Goal: Task Accomplishment & Management: Manage account settings

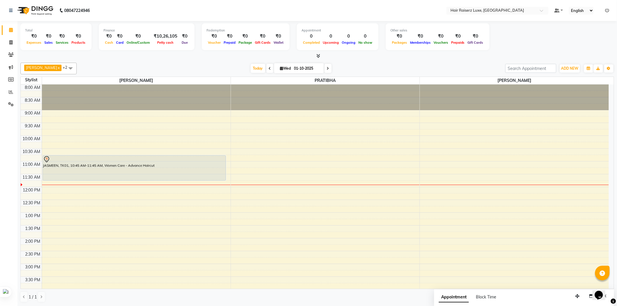
click at [348, 62] on div "[PERSON_NAME] x PRATIBHA x +2 Select All [PERSON_NAME] PRATIBHA [PERSON_NAME] […" at bounding box center [317, 182] width 594 height 245
click at [65, 68] on span at bounding box center [71, 68] width 12 height 11
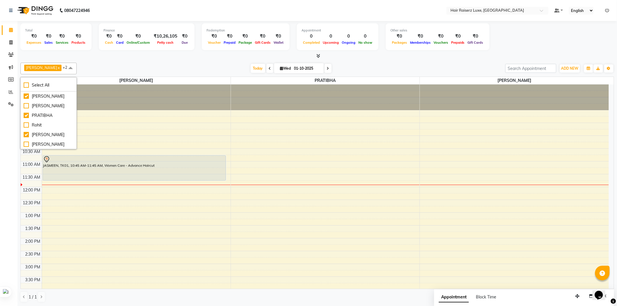
click at [113, 68] on div "[DATE] [DATE]" at bounding box center [291, 68] width 423 height 9
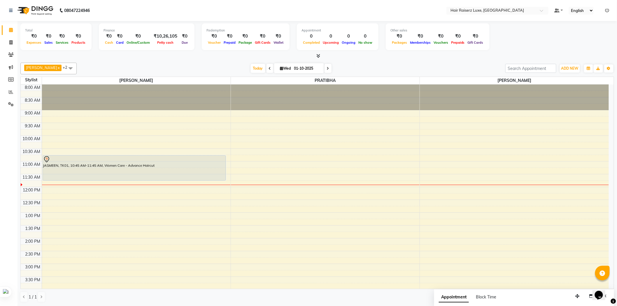
click at [65, 67] on span at bounding box center [71, 68] width 12 height 11
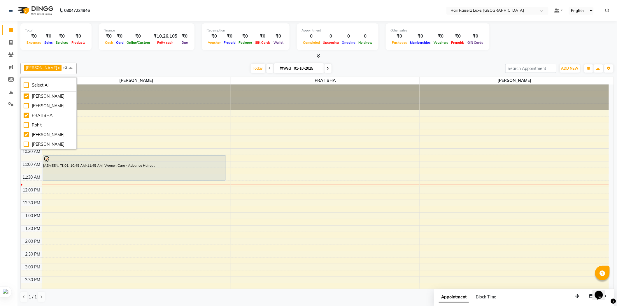
click at [172, 67] on div "[DATE] [DATE]" at bounding box center [291, 68] width 423 height 9
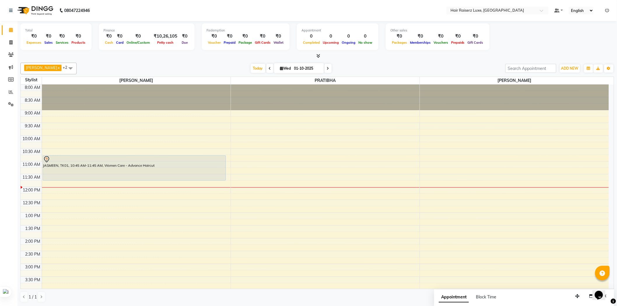
click at [277, 132] on div "8:00 AM 8:30 AM 9:00 AM 9:30 AM 10:00 AM 10:30 AM 11:00 AM 11:30 AM 12:00 PM 12…" at bounding box center [315, 251] width 588 height 333
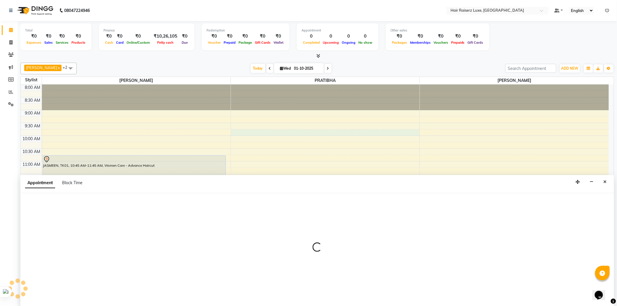
scroll to position [0, 0]
select select "65234"
select select "585"
select select "tentative"
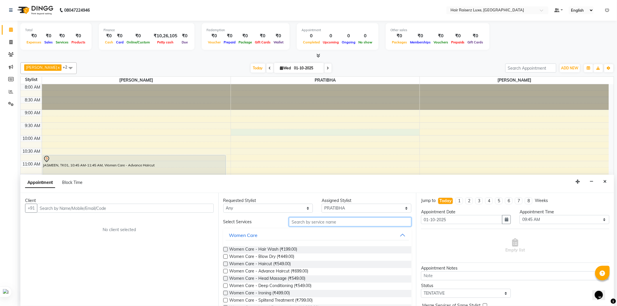
click at [313, 220] on input "text" at bounding box center [350, 222] width 123 height 9
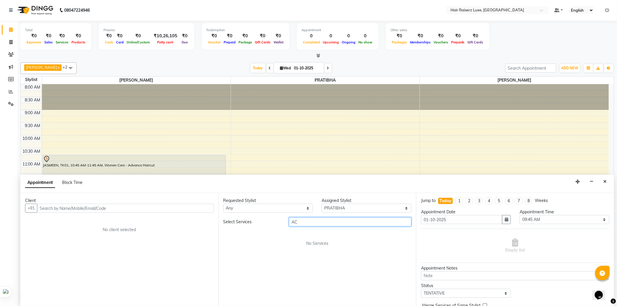
type input "A"
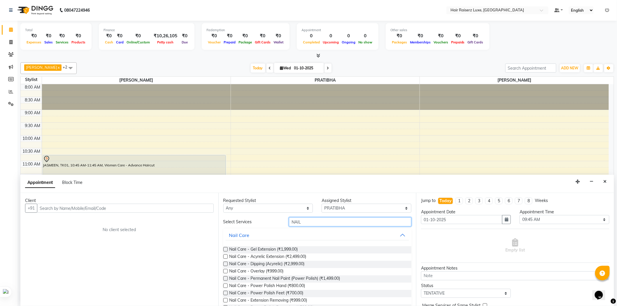
type input "NAIL"
click at [607, 182] on icon "Close" at bounding box center [605, 182] width 3 height 4
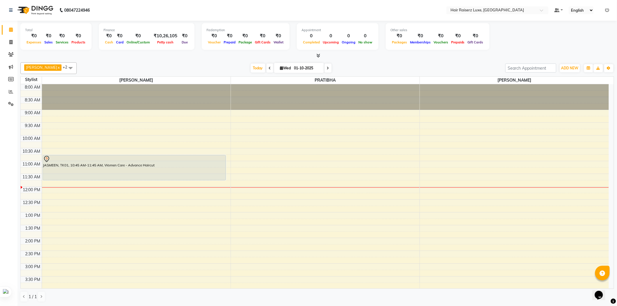
click at [387, 63] on div "Satnam x Denice x PRATIBHA x +2 Select All Denice MANPREET PRATIBHA Rohit Satna…" at bounding box center [317, 68] width 594 height 12
click at [425, 67] on div "[DATE] [DATE]" at bounding box center [291, 68] width 423 height 9
click at [419, 66] on div "[DATE] [DATE]" at bounding box center [291, 68] width 423 height 9
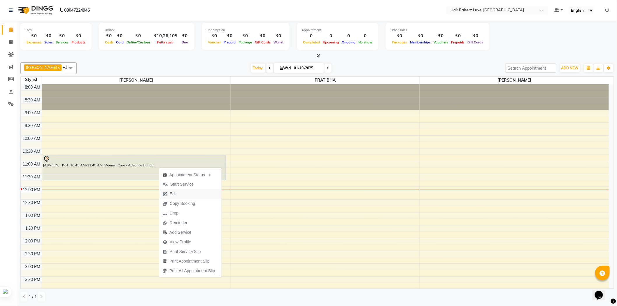
click at [175, 194] on span "Edit" at bounding box center [173, 194] width 7 height 6
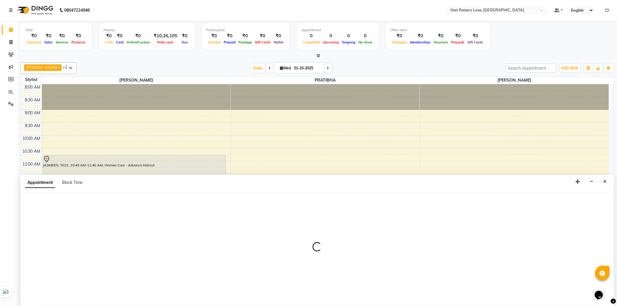
select select "tentative"
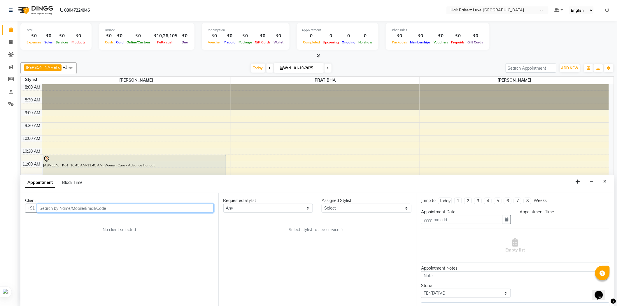
type input "01-10-2025"
select select "65193"
select select "645"
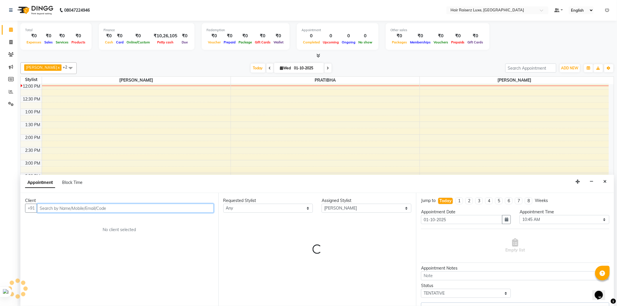
select select "3723"
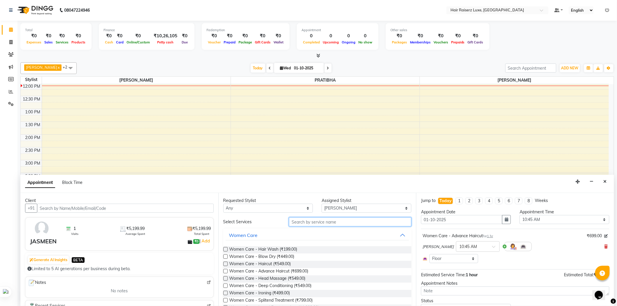
click at [317, 224] on input "text" at bounding box center [350, 222] width 123 height 9
type input "H"
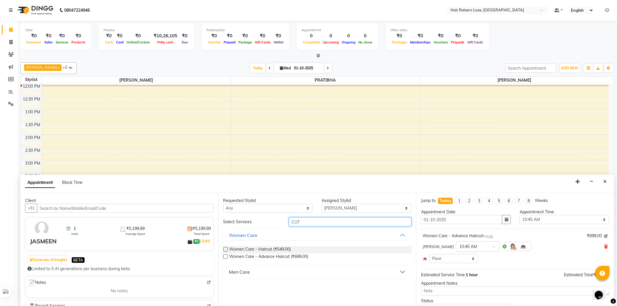
type input "CUT"
click at [246, 270] on div "Men Care" at bounding box center [239, 272] width 21 height 7
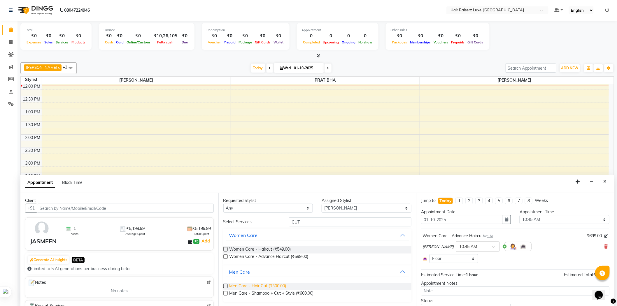
click at [271, 287] on span "Men Care - Hair Cut (₹300.00)" at bounding box center [258, 286] width 57 height 7
checkbox input "false"
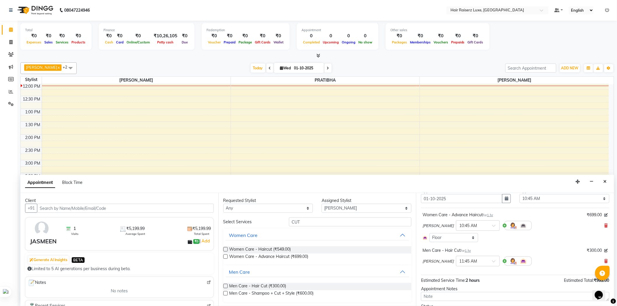
scroll to position [32, 0]
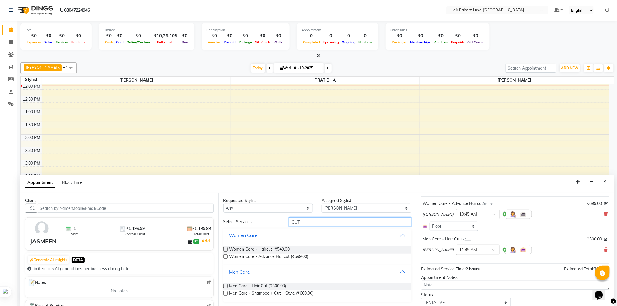
drag, startPoint x: 303, startPoint y: 222, endPoint x: 265, endPoint y: 224, distance: 38.3
click at [265, 224] on div "Select Services CUT" at bounding box center [317, 222] width 197 height 9
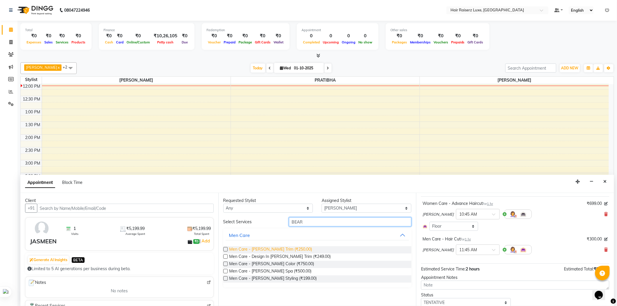
type input "BEAR"
click at [280, 249] on span "Men Care - Beard Trim (₹250.00)" at bounding box center [271, 250] width 83 height 7
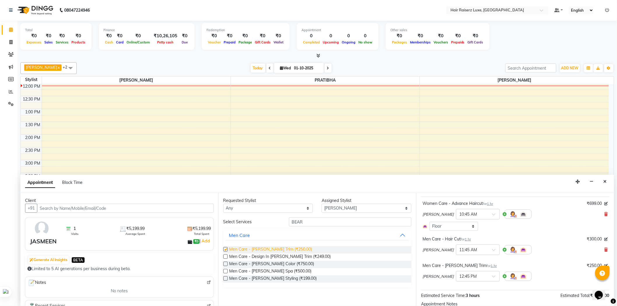
checkbox input "false"
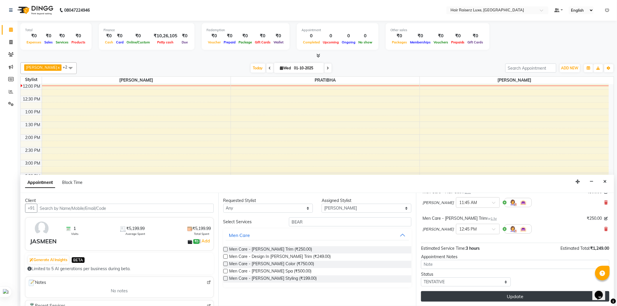
scroll to position [80, 0]
click at [530, 295] on button "Update" at bounding box center [515, 296] width 188 height 11
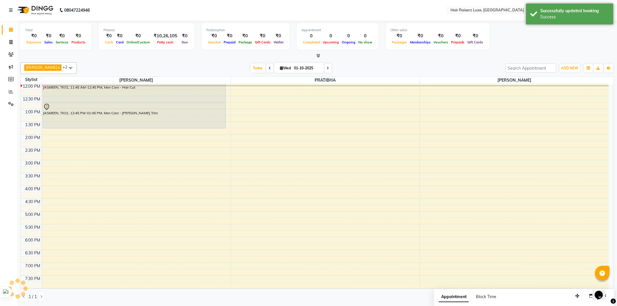
scroll to position [0, 0]
click at [188, 129] on div "8:00 AM 8:30 AM 9:00 AM 9:30 AM 10:00 AM 10:30 AM 11:00 AM 11:30 AM 12:00 PM 12…" at bounding box center [315, 147] width 588 height 333
select select "65193"
select select "tentative"
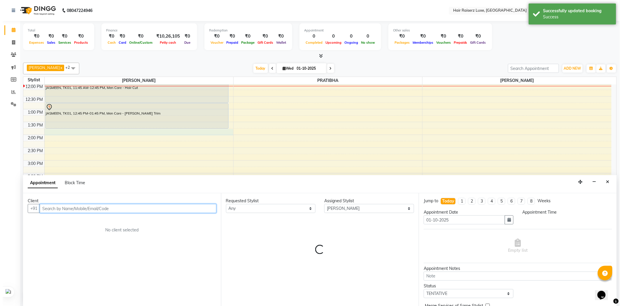
scroll to position [0, 0]
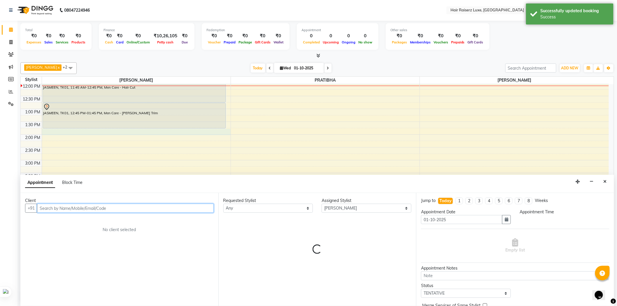
select select "825"
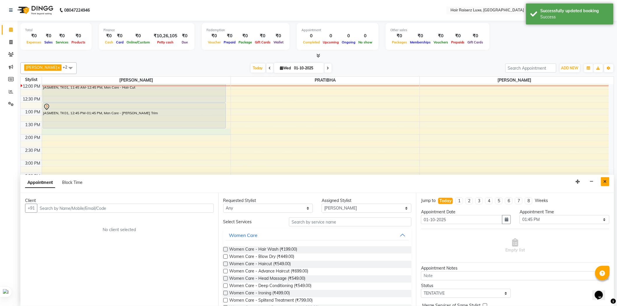
click at [603, 183] on button "Close" at bounding box center [605, 181] width 8 height 9
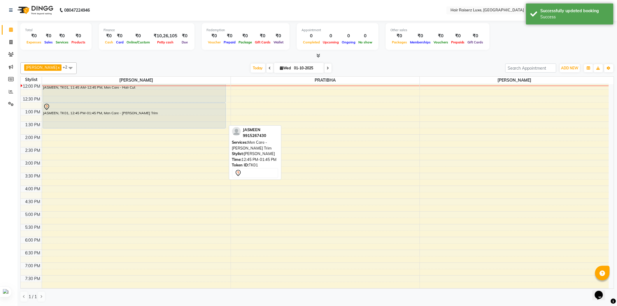
click at [167, 111] on div "JASMEEN, TK01, 12:45 PM-01:45 PM, Men Care - [PERSON_NAME] Trim" at bounding box center [134, 115] width 183 height 25
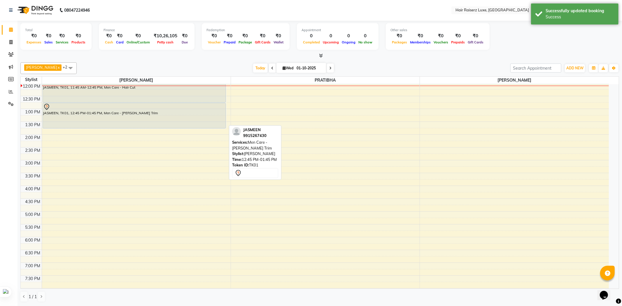
select select "7"
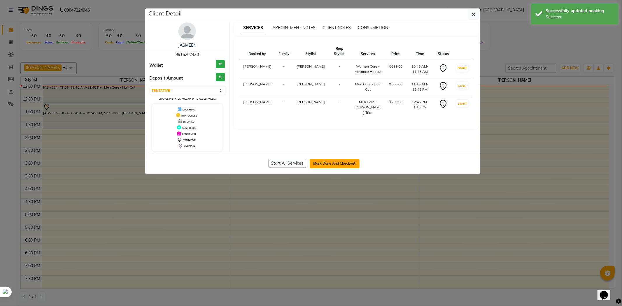
click at [338, 165] on button "Mark Done And Checkout" at bounding box center [335, 163] width 50 height 9
select select "service"
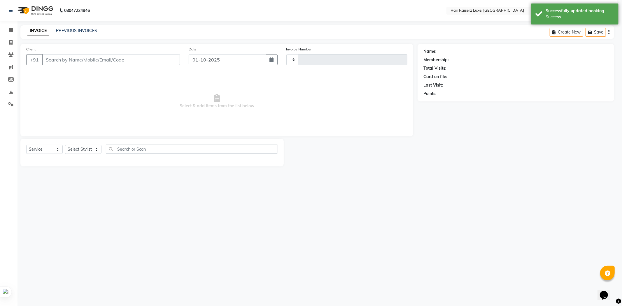
type input "1310"
select select "7418"
type input "9915267430"
select select "65193"
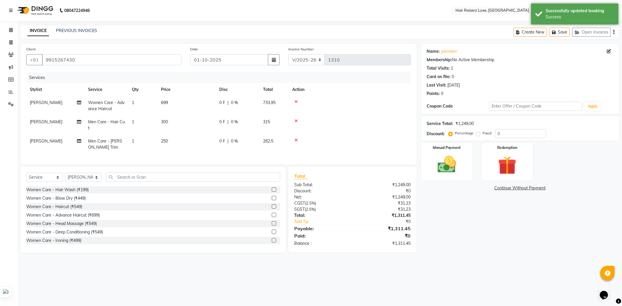
click at [483, 135] on label "Fixed" at bounding box center [487, 133] width 9 height 5
click at [479, 135] on input "Fixed" at bounding box center [480, 133] width 4 height 4
radio input "true"
click at [515, 135] on input "0" at bounding box center [520, 133] width 51 height 9
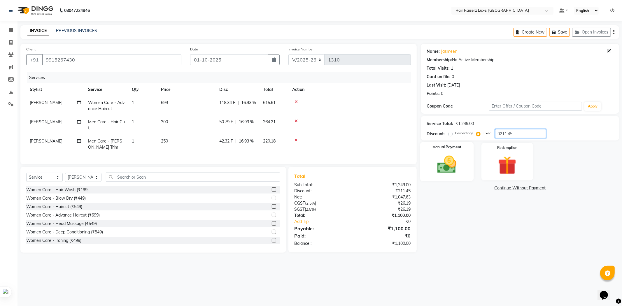
type input "0211.45"
click at [462, 168] on img at bounding box center [447, 165] width 31 height 22
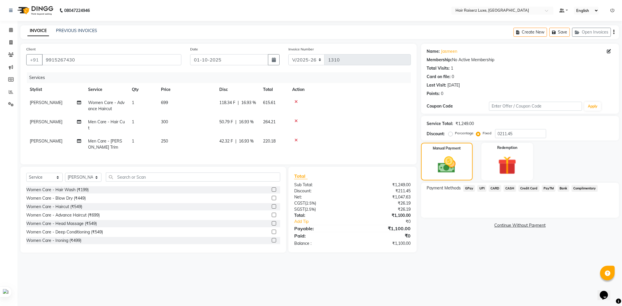
click at [508, 189] on span "CASH" at bounding box center [510, 188] width 13 height 7
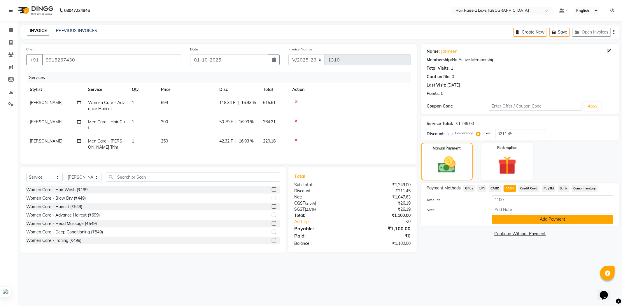
click at [541, 222] on button "Add Payment" at bounding box center [552, 219] width 121 height 9
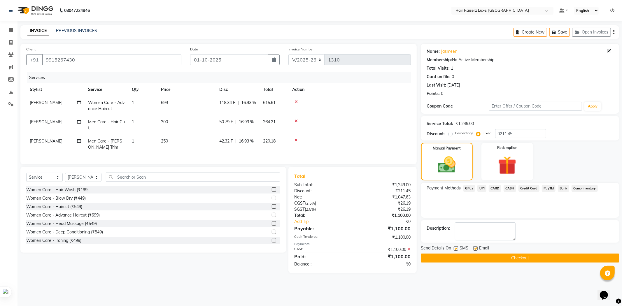
click at [525, 254] on button "Checkout" at bounding box center [520, 258] width 198 height 9
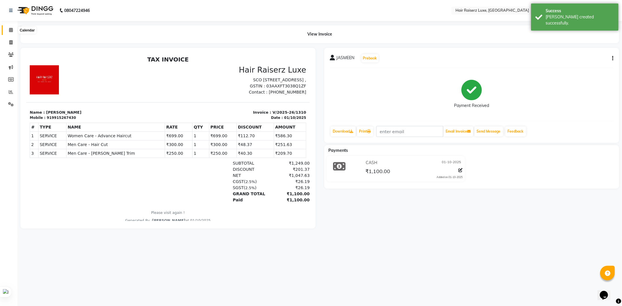
click at [12, 31] on icon at bounding box center [11, 30] width 4 height 4
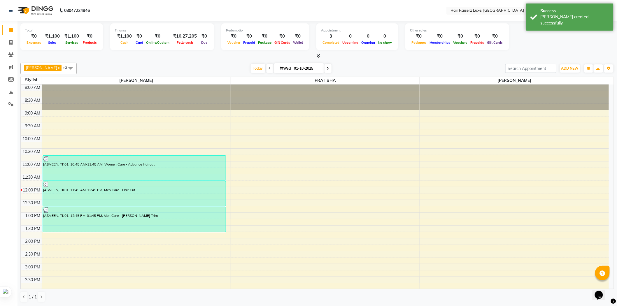
click at [352, 65] on div "[DATE] [DATE]" at bounding box center [291, 68] width 423 height 9
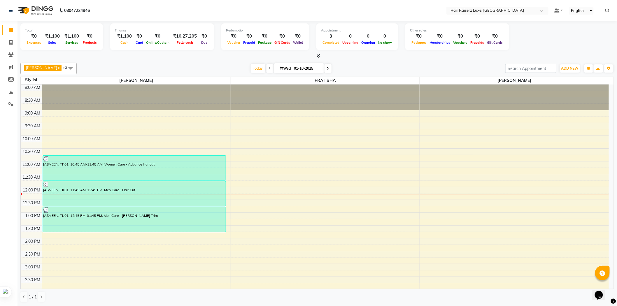
click at [168, 13] on nav "08047224946 Select Location × Hair Raiserz Luxe, Elysian Towers Default Panel M…" at bounding box center [308, 10] width 617 height 21
click at [380, 66] on div "[DATE] [DATE]" at bounding box center [291, 68] width 423 height 9
click at [299, 164] on div "8:00 AM 8:30 AM 9:00 AM 9:30 AM 10:00 AM 10:30 AM 11:00 AM 11:30 AM 12:00 PM 12…" at bounding box center [315, 251] width 588 height 333
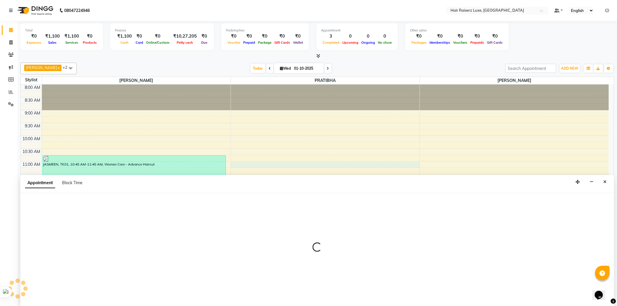
scroll to position [0, 0]
select select "65234"
select select "660"
select select "tentative"
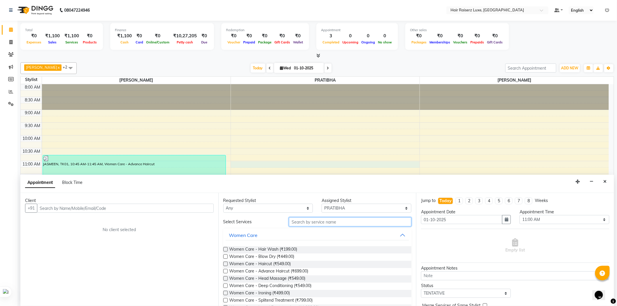
click at [327, 221] on input "text" at bounding box center [350, 222] width 123 height 9
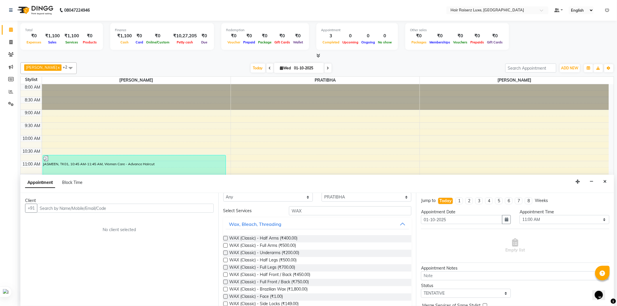
scroll to position [0, 0]
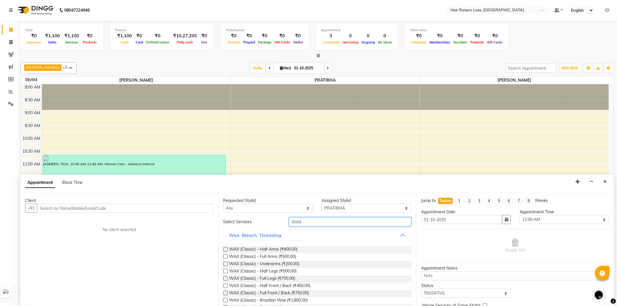
drag, startPoint x: 303, startPoint y: 220, endPoint x: 273, endPoint y: 219, distance: 29.8
click at [273, 219] on div "Select Services WAX" at bounding box center [317, 222] width 197 height 9
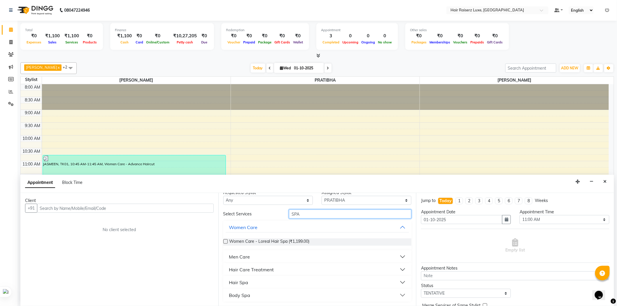
type input "SPA"
click at [255, 292] on button "Body Spa" at bounding box center [318, 295] width 184 height 11
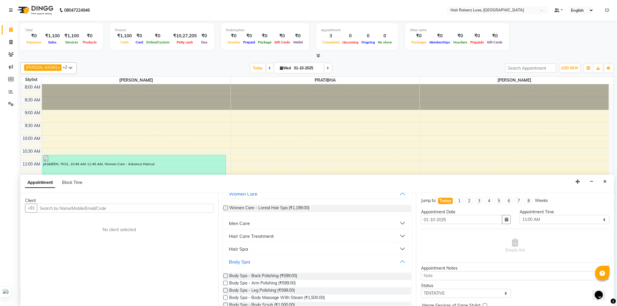
scroll to position [73, 0]
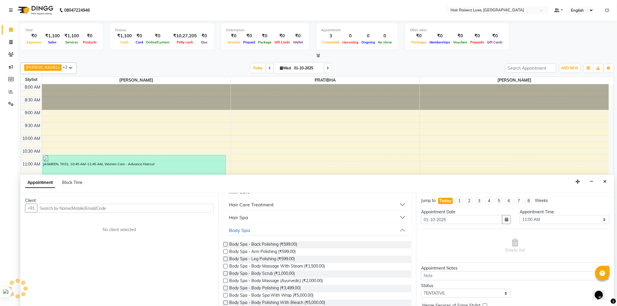
click at [465, 61] on div "[PERSON_NAME] x PRATIBHA x +2 Select All [PERSON_NAME] PRATIBHA [PERSON_NAME] […" at bounding box center [317, 182] width 594 height 245
click at [608, 182] on button "Close" at bounding box center [605, 181] width 8 height 9
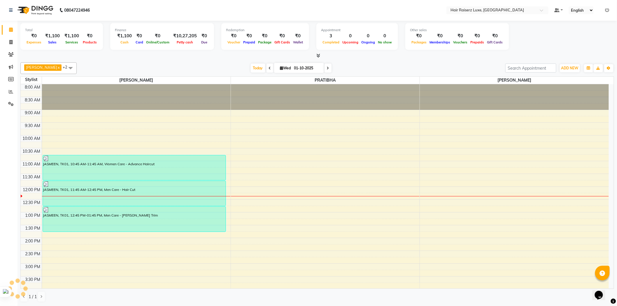
click at [408, 66] on div "[DATE] [DATE]" at bounding box center [291, 68] width 423 height 9
